Goal: Obtain resource: Download file/media

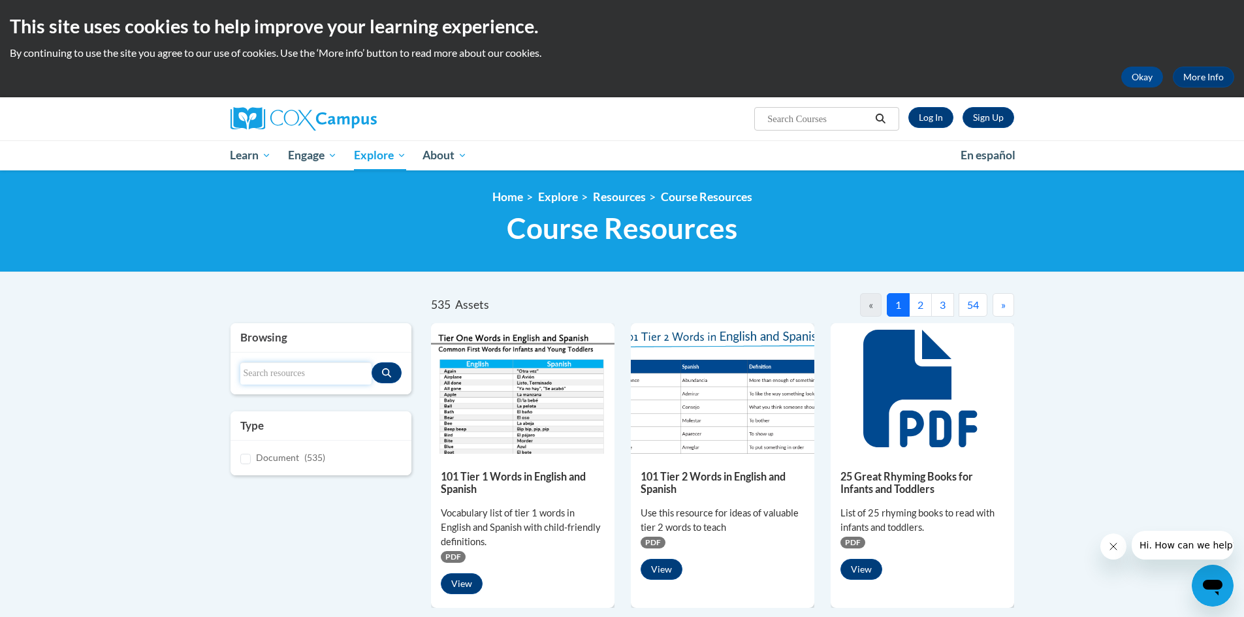
click at [276, 381] on input "Search resources" at bounding box center [306, 373] width 132 height 22
type input "handwriting"
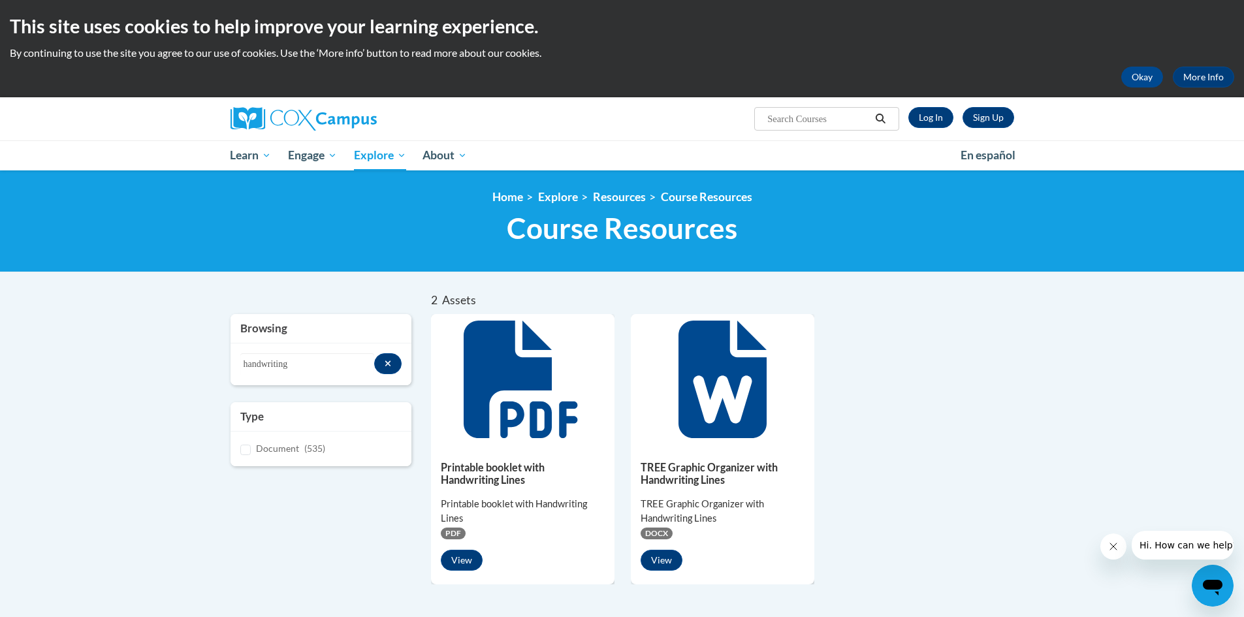
click at [485, 470] on h5 "Printable booklet with Handwriting Lines" at bounding box center [523, 473] width 164 height 25
click at [460, 560] on button "View" at bounding box center [462, 560] width 42 height 21
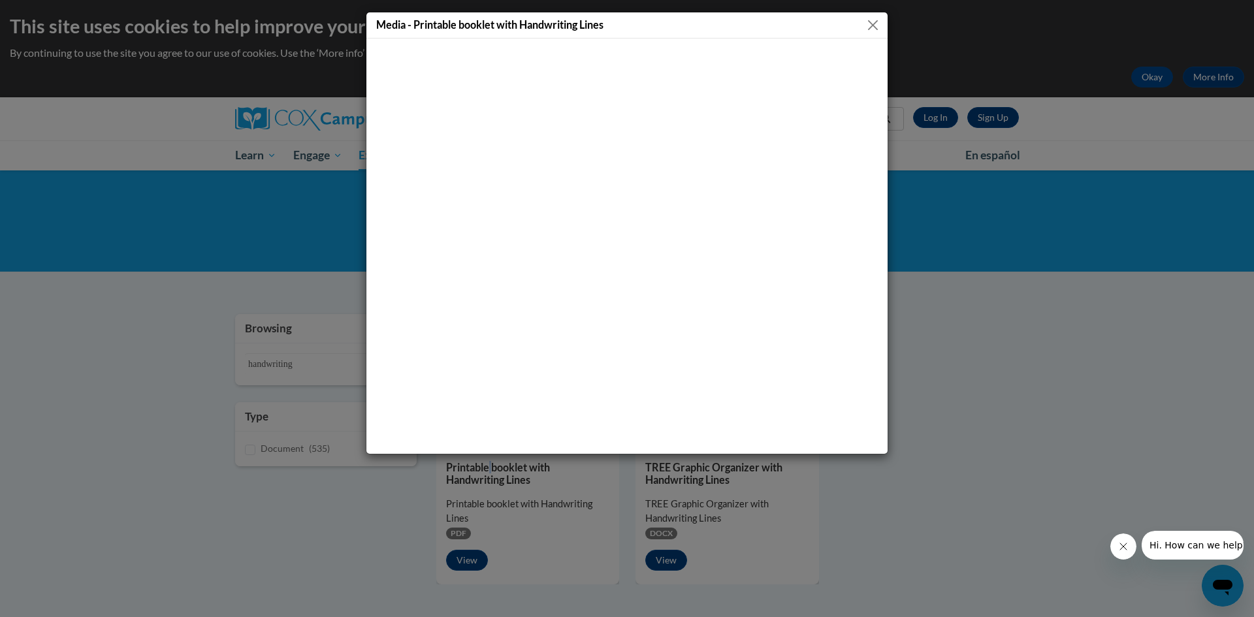
click at [871, 26] on button "Close" at bounding box center [873, 25] width 16 height 16
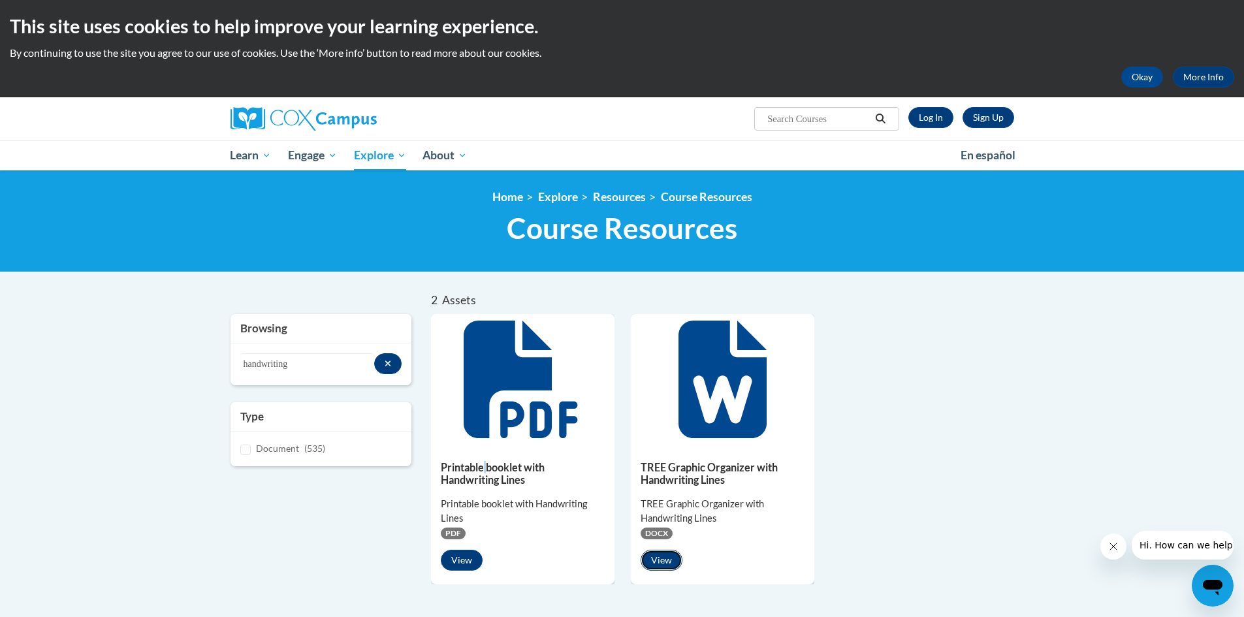
click at [660, 556] on button "View" at bounding box center [662, 560] width 42 height 21
drag, startPoint x: 1242, startPoint y: 339, endPoint x: 1234, endPoint y: 337, distance: 8.1
click at [1242, 339] on body "This site uses cookies to help improve your learning experience. By continuing …" at bounding box center [622, 446] width 1244 height 893
